Goal: Communication & Community: Answer question/provide support

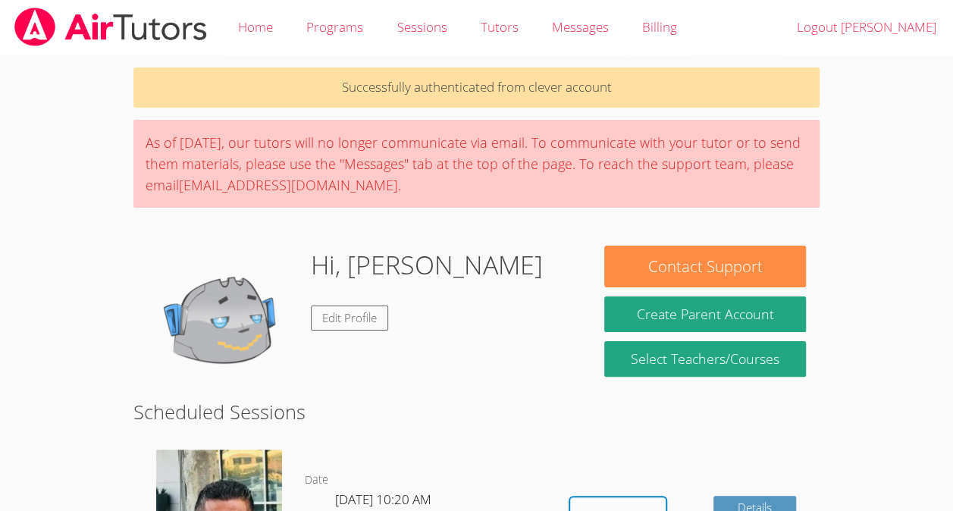
click at [876, 178] on body "Home Programs Sessions Tutors Messages Billing Logout [PERSON_NAME] Successfull…" at bounding box center [476, 255] width 953 height 511
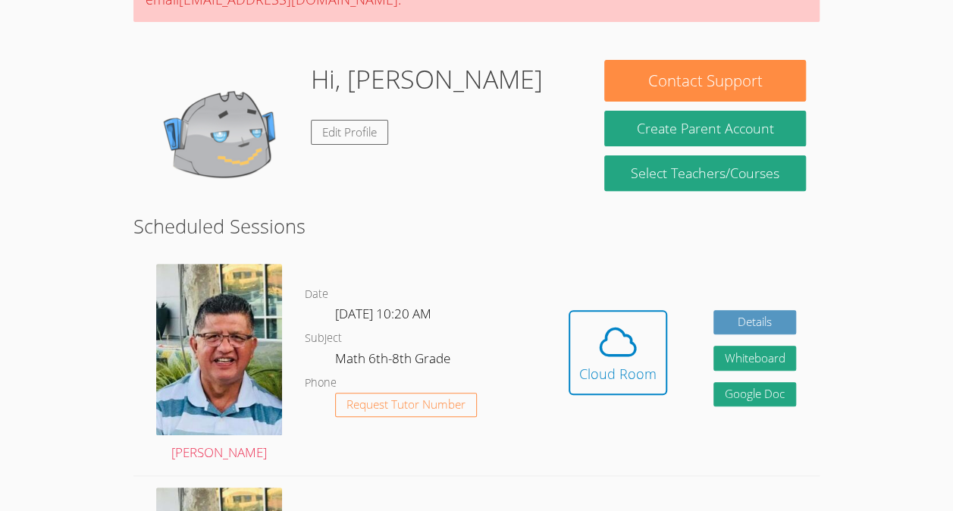
scroll to position [190, 0]
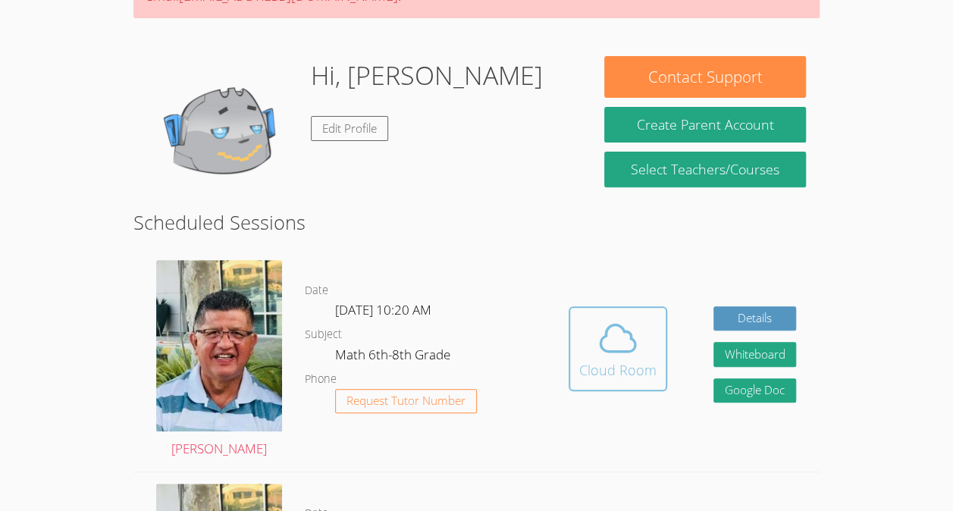
click at [619, 328] on icon at bounding box center [618, 338] width 42 height 42
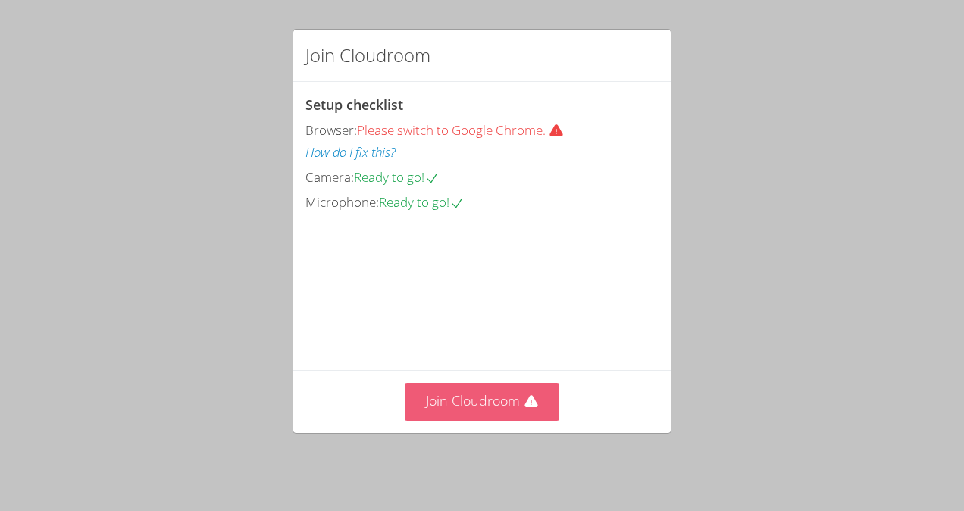
click at [474, 406] on button "Join Cloudroom" at bounding box center [482, 401] width 155 height 37
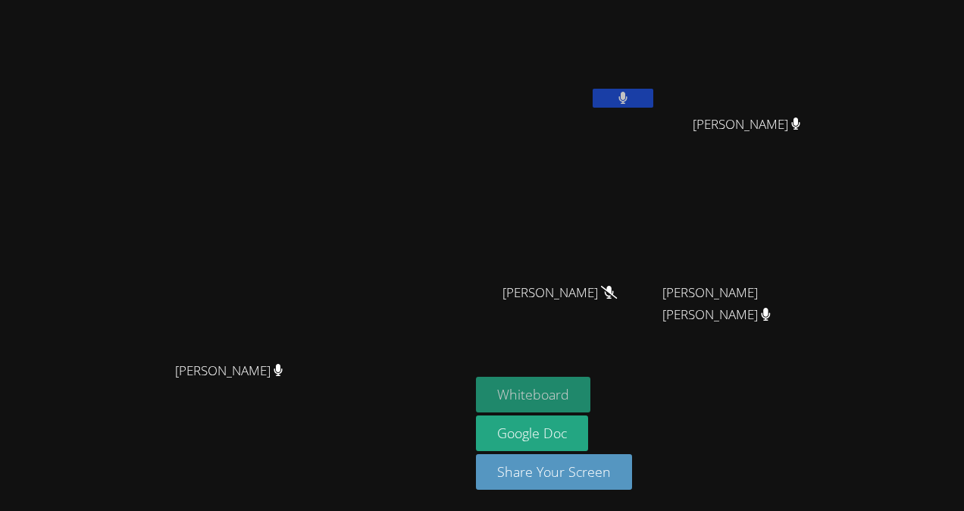
click at [591, 390] on button "Whiteboard" at bounding box center [533, 395] width 114 height 36
click at [653, 102] on button at bounding box center [623, 98] width 61 height 19
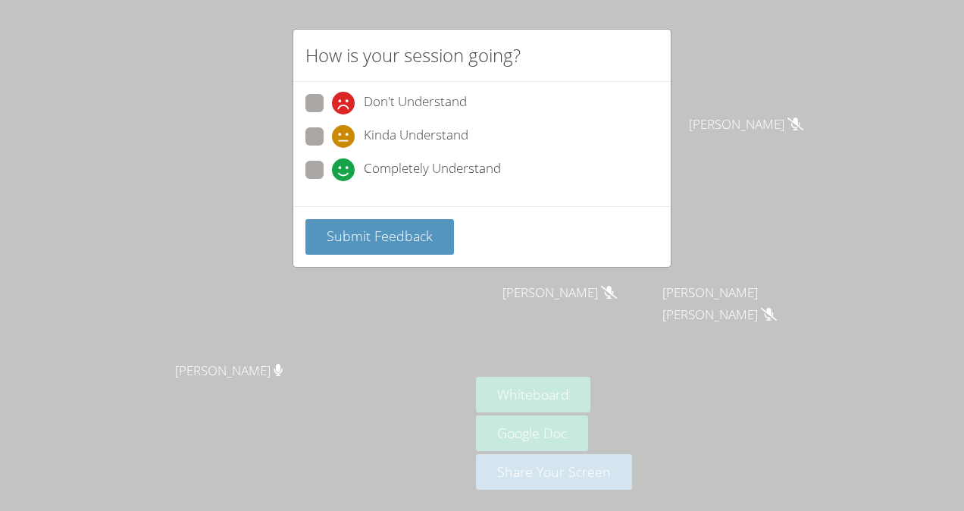
click at [332, 181] on span at bounding box center [332, 181] width 0 height 0
click at [332, 168] on input "Completely Understand" at bounding box center [338, 167] width 13 height 13
radio input "true"
click at [354, 241] on span "Submit Feedback" at bounding box center [380, 236] width 106 height 18
